Goal: Information Seeking & Learning: Learn about a topic

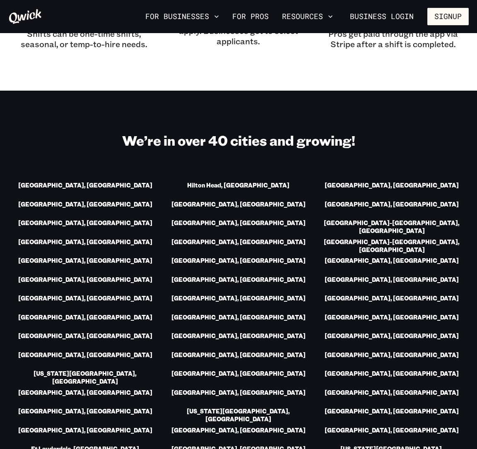
scroll to position [1080, 0]
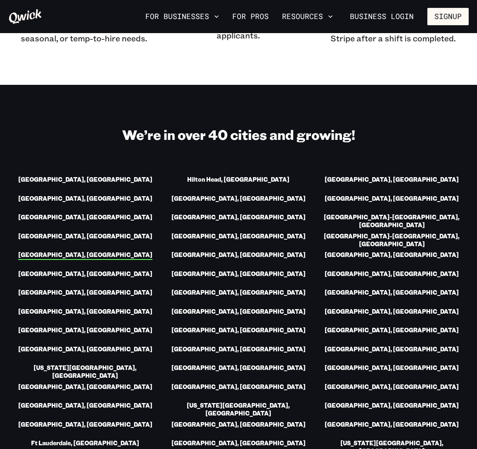
click at [87, 251] on link "[GEOGRAPHIC_DATA], [GEOGRAPHIC_DATA]" at bounding box center [85, 255] width 134 height 9
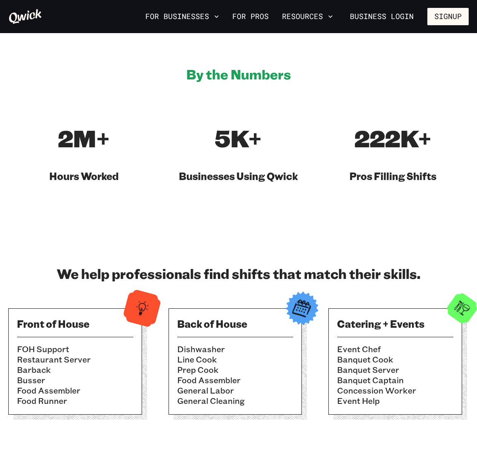
scroll to position [459, 0]
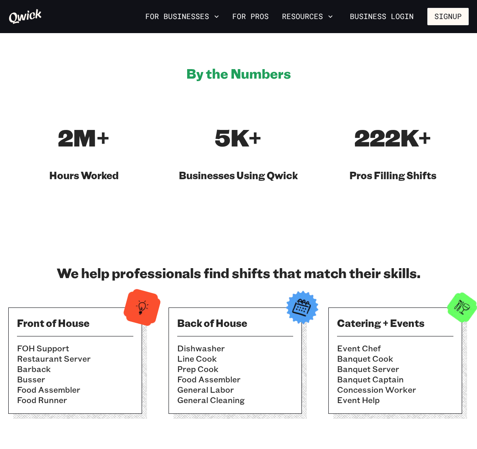
scroll to position [1080, 0]
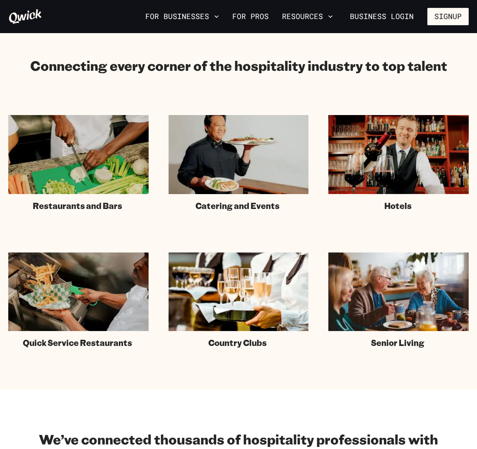
scroll to position [472, 0]
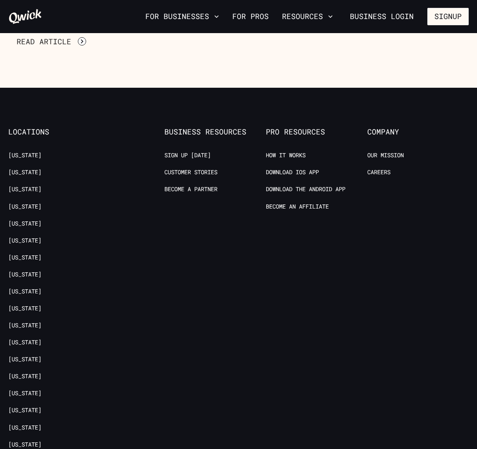
scroll to position [1287, 0]
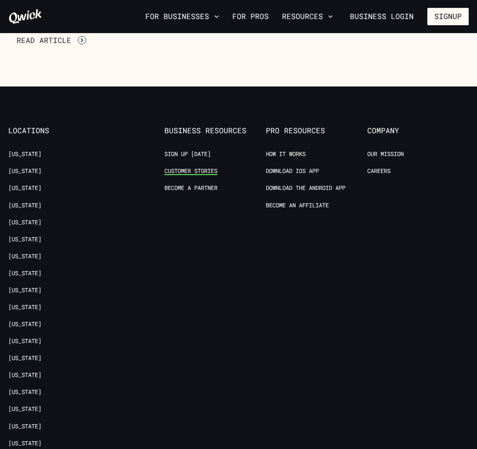
click at [201, 167] on link "Customer stories" at bounding box center [190, 171] width 53 height 8
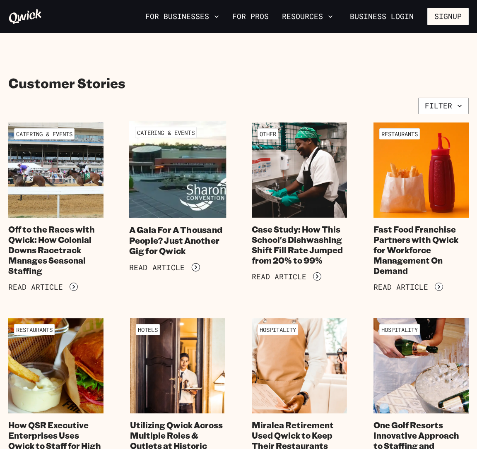
click at [149, 247] on h4 "A Gala For A Thousand People? Just Another Gig for Qwick" at bounding box center [177, 241] width 97 height 32
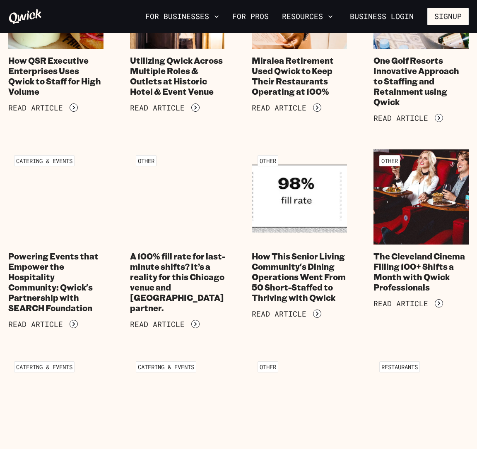
scroll to position [367, 0]
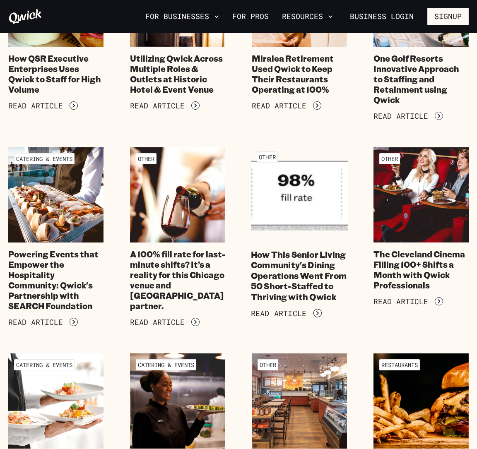
click at [263, 280] on h4 "How This Senior Living Community's Dining Operations Went From 50 Short-Staffed…" at bounding box center [299, 275] width 97 height 53
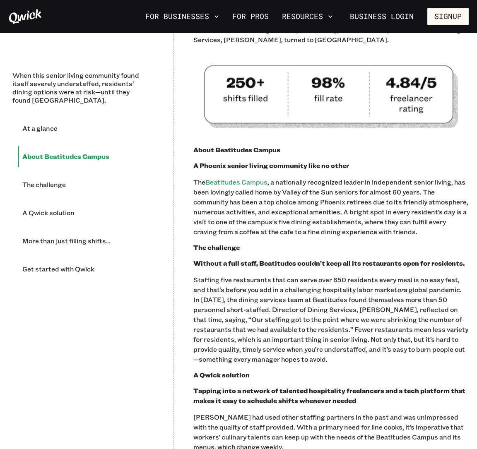
scroll to position [487, 0]
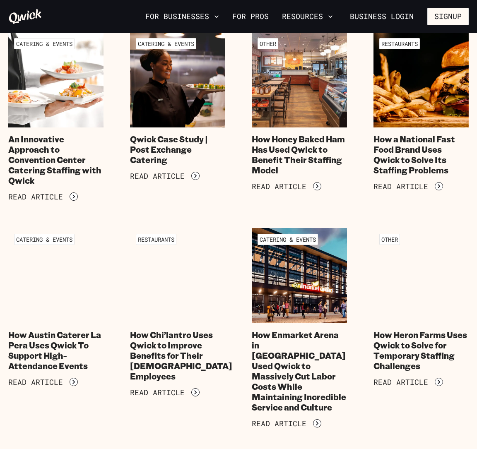
scroll to position [690, 0]
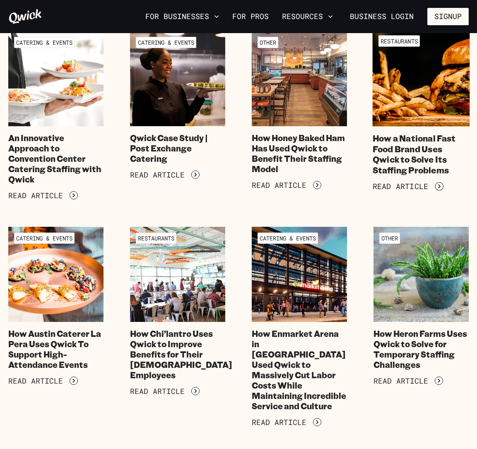
click at [393, 161] on h4 "How a National Fast Food Brand Uses Qwick to Solve Its Staffing Problems" at bounding box center [421, 154] width 97 height 42
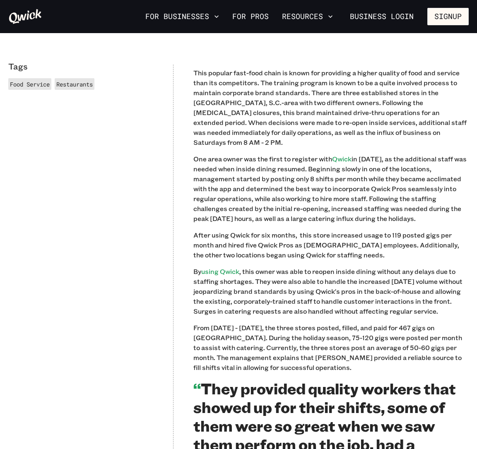
scroll to position [293, 0]
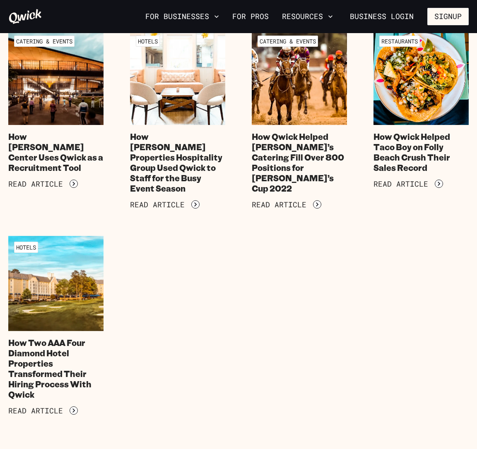
scroll to position [1114, 0]
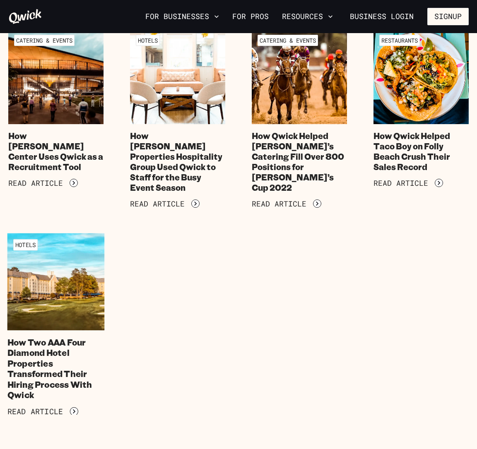
click at [65, 342] on h4 "How Two AAA Four Diamond Hotel Properties Transformed Their Hiring Process With…" at bounding box center [55, 368] width 97 height 63
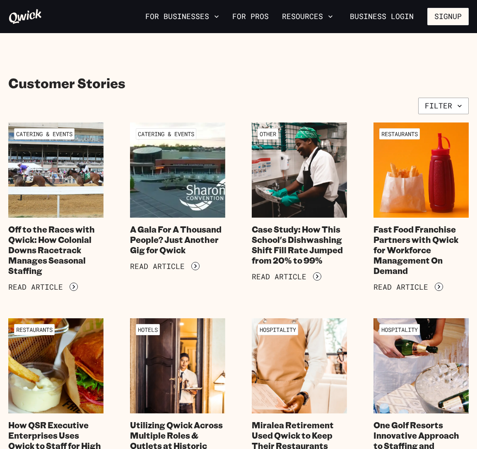
scroll to position [1287, 0]
